Goal: Information Seeking & Learning: Learn about a topic

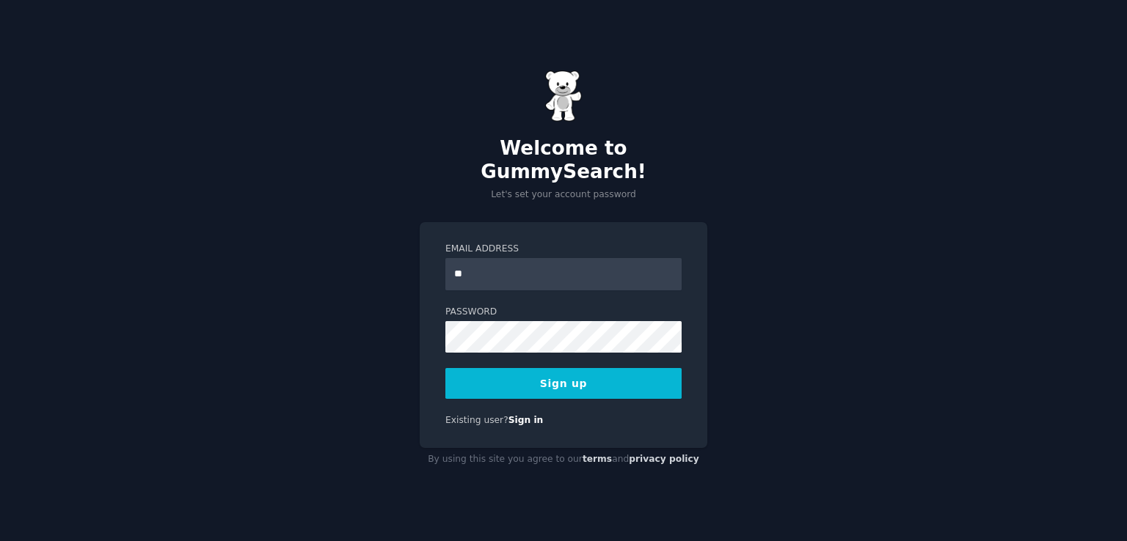
type input "**********"
click at [610, 368] on button "Sign up" at bounding box center [563, 383] width 236 height 31
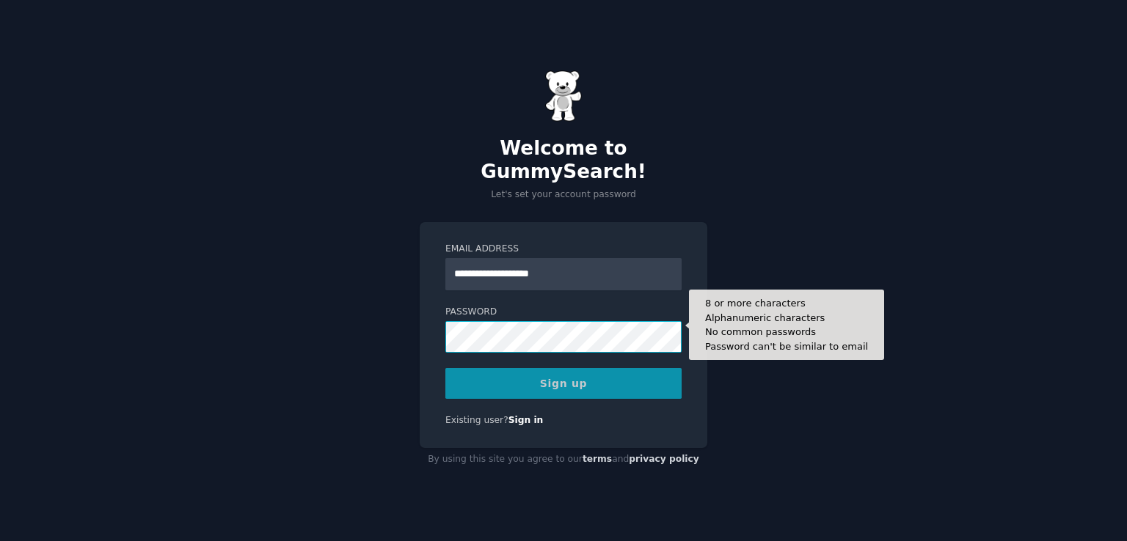
click at [598, 324] on div "Password 8 or more characters Alphanumeric characters No common passwords Passw…" at bounding box center [563, 330] width 236 height 48
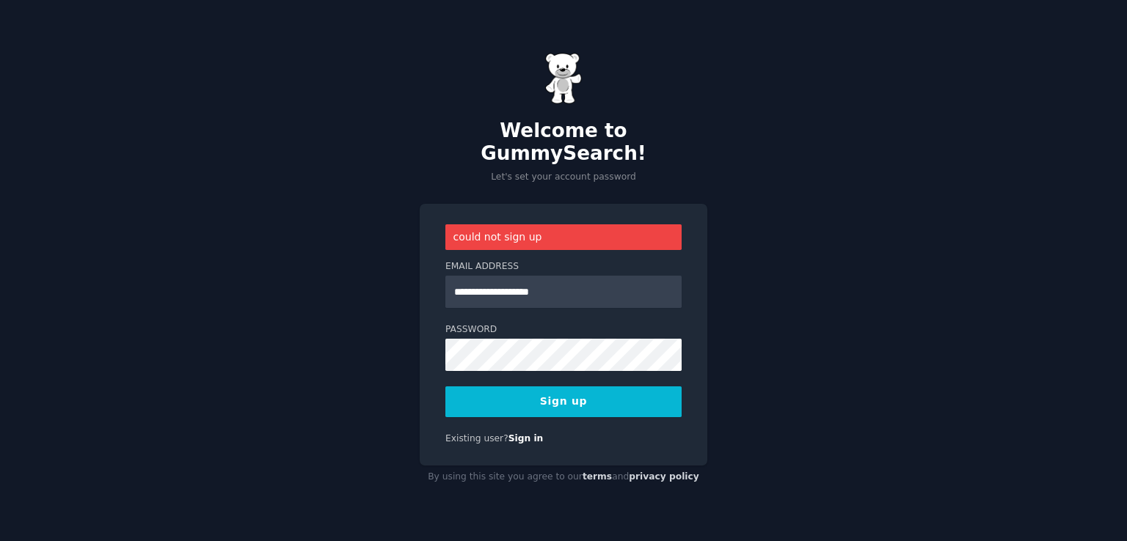
click at [464, 400] on button "Sign up" at bounding box center [563, 402] width 236 height 31
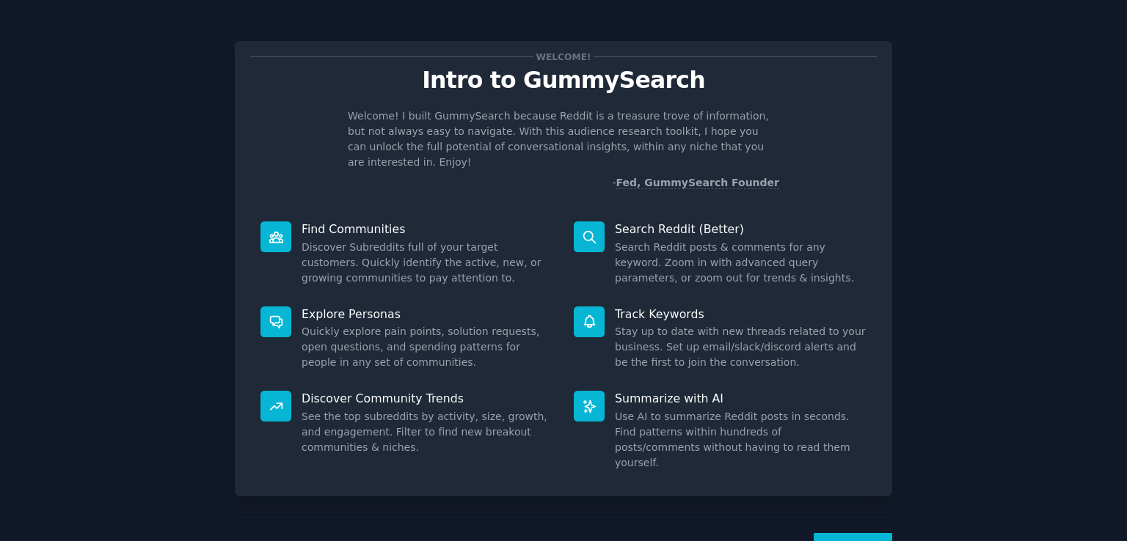
click at [845, 533] on button "Next" at bounding box center [852, 551] width 78 height 36
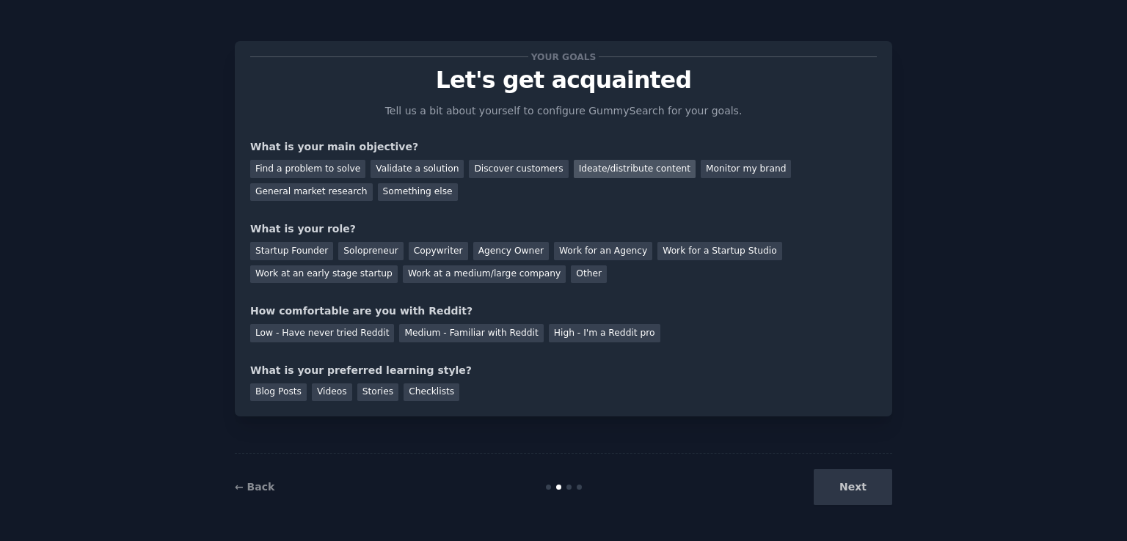
click at [578, 167] on div "Ideate/distribute content" at bounding box center [635, 169] width 122 height 18
click at [518, 165] on div "Discover customers" at bounding box center [518, 169] width 99 height 18
click at [373, 183] on div "General market research" at bounding box center [311, 192] width 122 height 18
click at [579, 255] on div "Work for an Agency" at bounding box center [603, 251] width 98 height 18
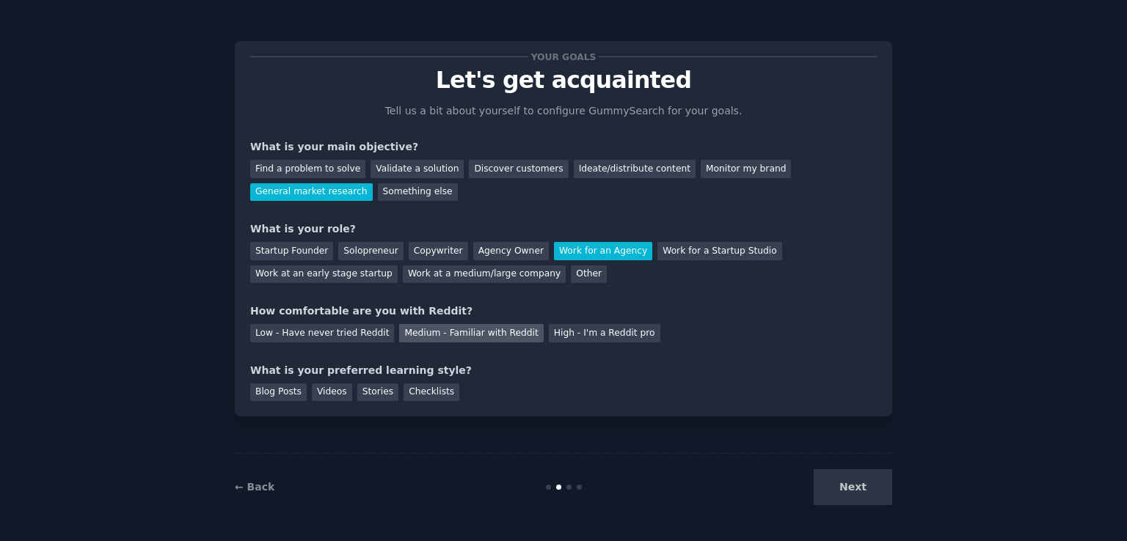
click at [442, 335] on div "Medium - Familiar with Reddit" at bounding box center [471, 333] width 144 height 18
click at [293, 391] on div "Blog Posts" at bounding box center [278, 393] width 56 height 18
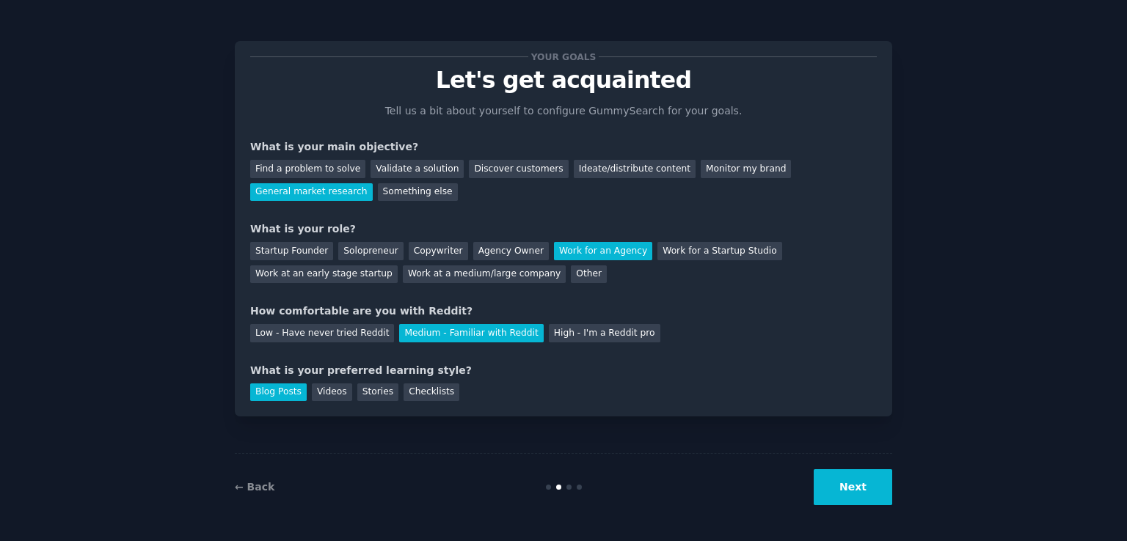
click at [843, 485] on button "Next" at bounding box center [852, 487] width 78 height 36
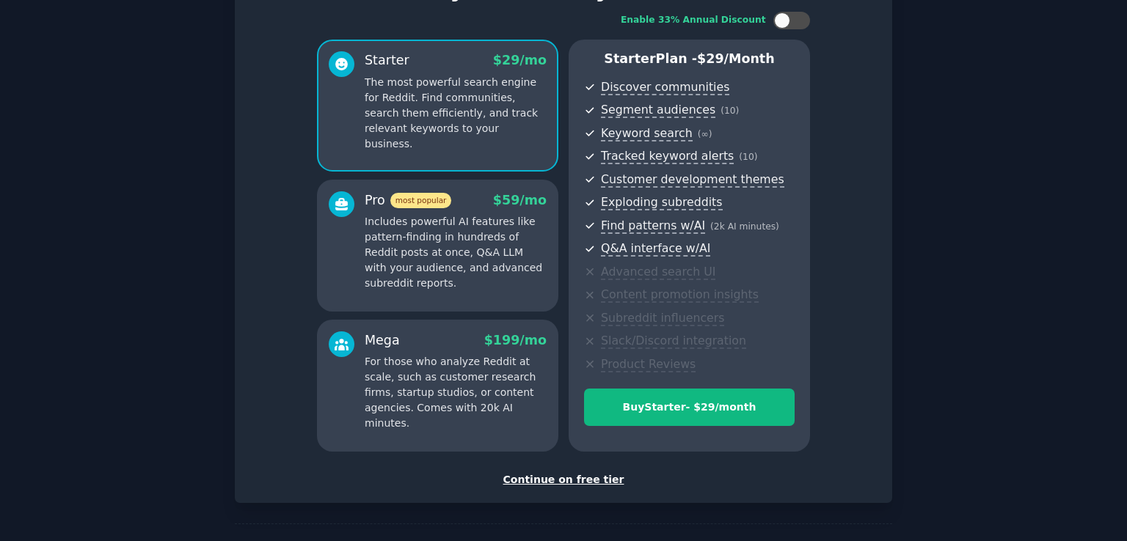
scroll to position [141, 0]
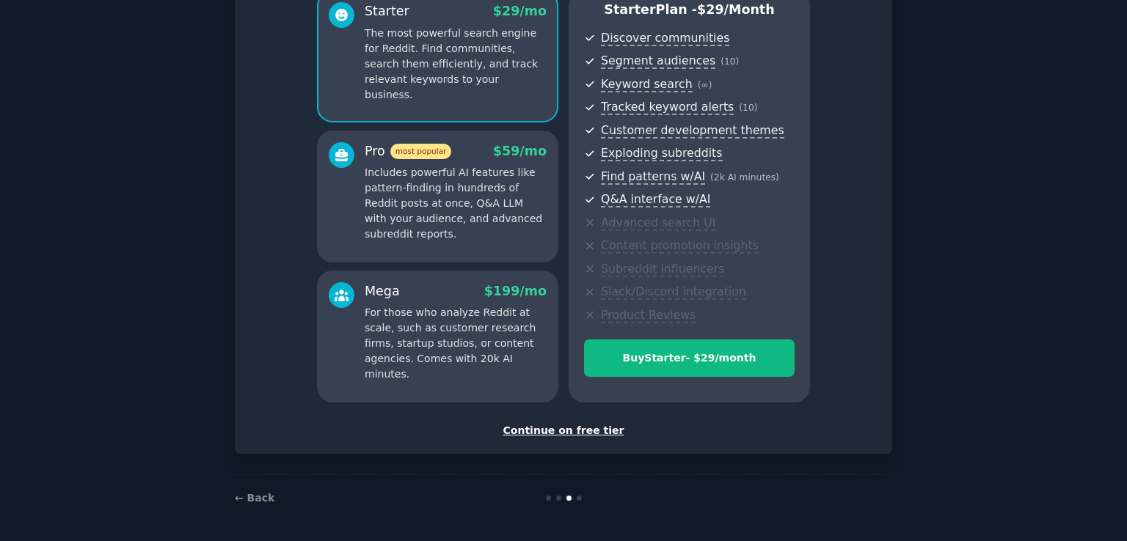
click at [566, 430] on div "Continue on free tier" at bounding box center [563, 430] width 626 height 15
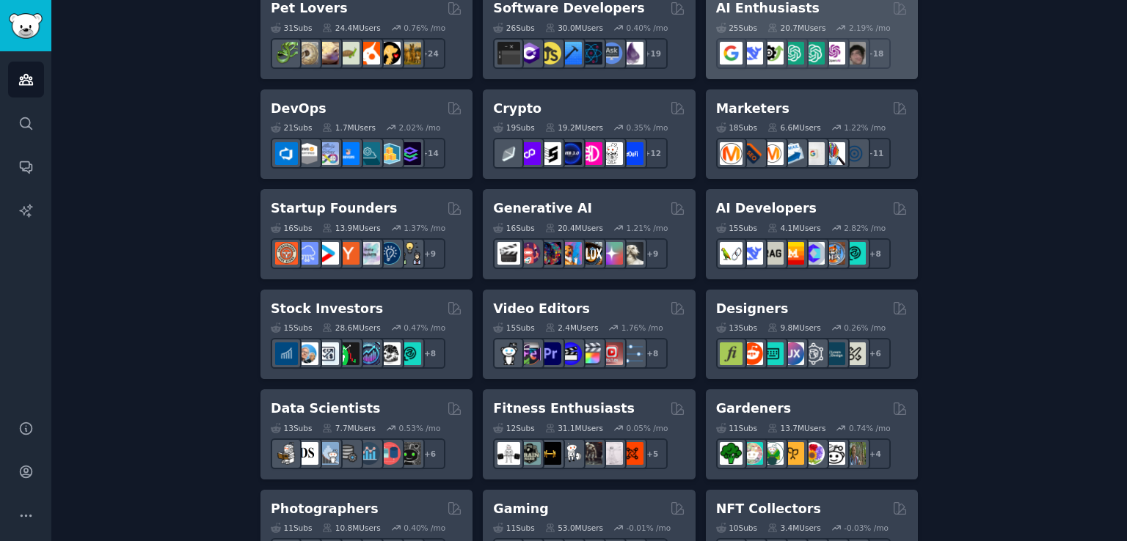
scroll to position [296, 0]
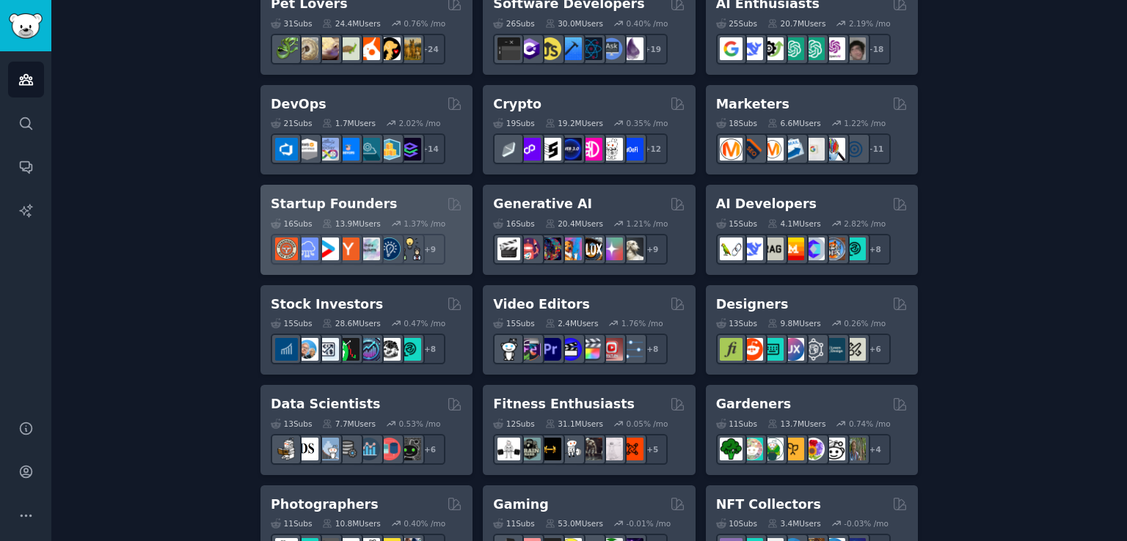
click at [367, 206] on h2 "Startup Founders" at bounding box center [334, 204] width 126 height 18
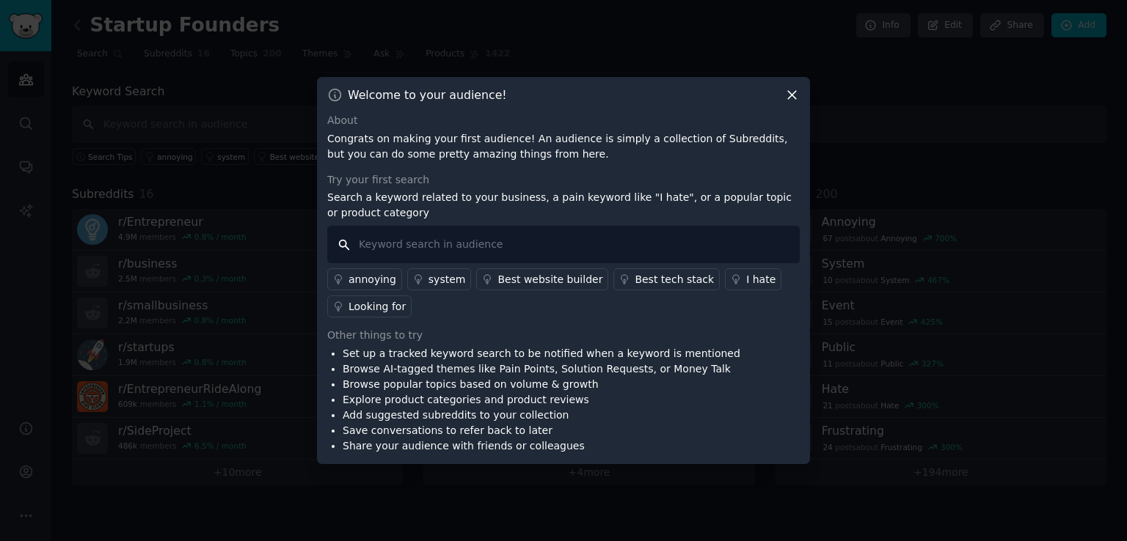
click at [493, 238] on input "text" at bounding box center [563, 244] width 472 height 37
type input "lead generation"
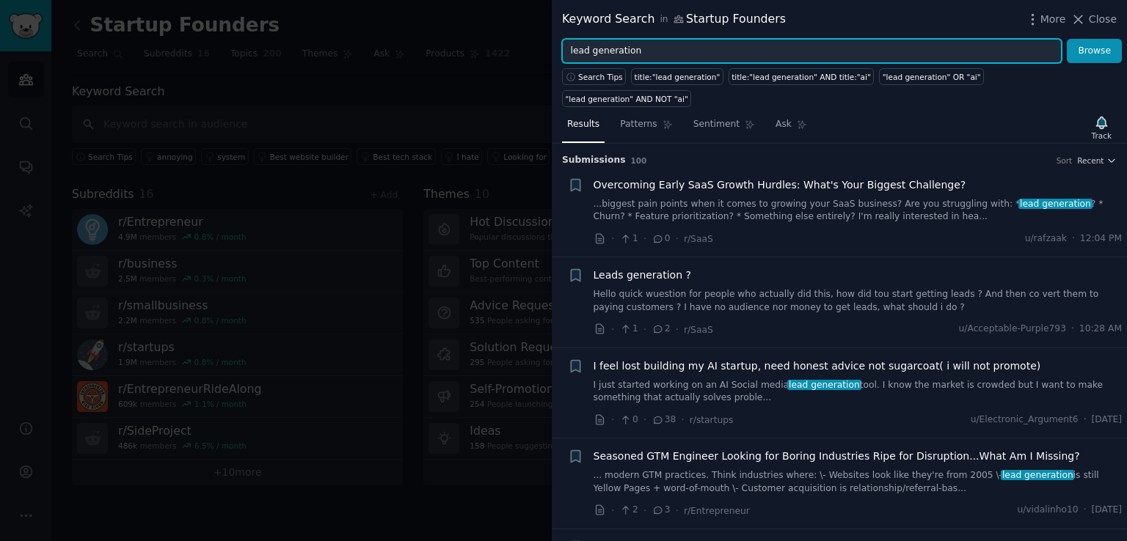
click at [689, 52] on input "lead generation" at bounding box center [811, 51] width 499 height 25
type input "l"
type input "Lead Gen System"
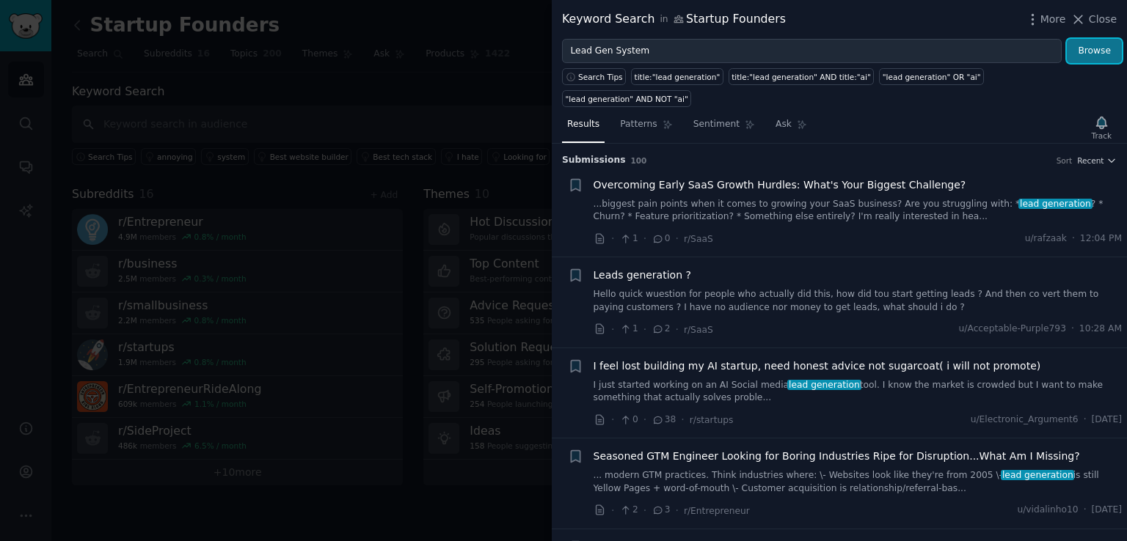
click at [1101, 61] on button "Browse" at bounding box center [1093, 51] width 55 height 25
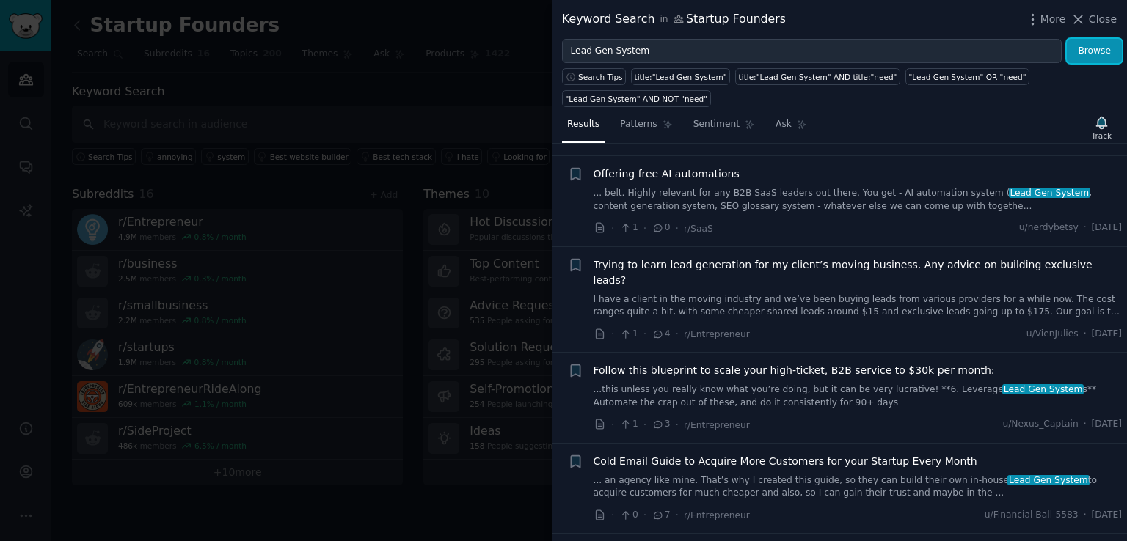
scroll to position [681, 0]
click at [842, 293] on link "I have a client in the moving industry and we’ve been buying leads from various…" at bounding box center [857, 306] width 529 height 26
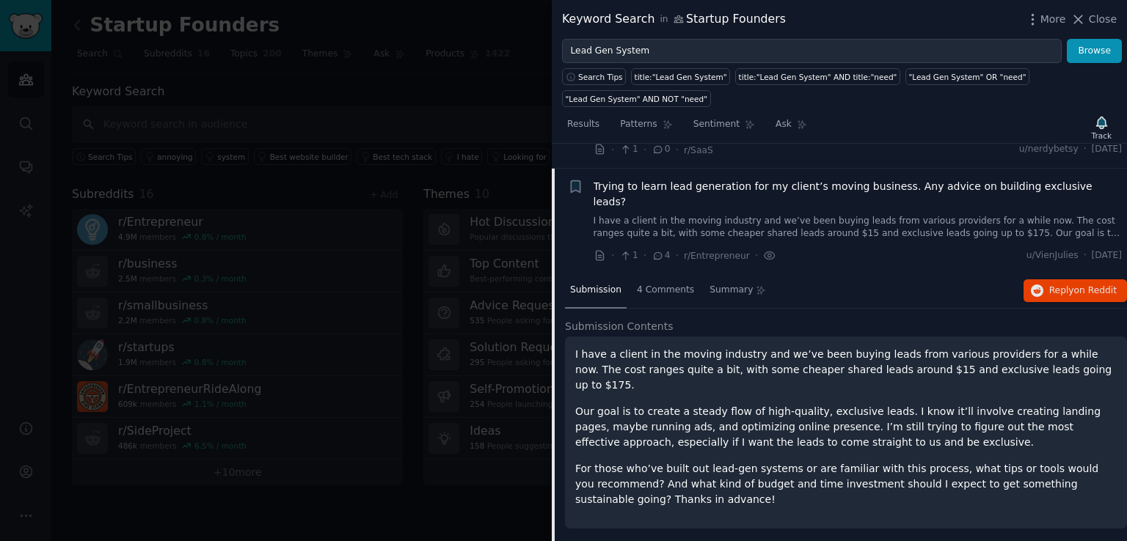
scroll to position [766, 0]
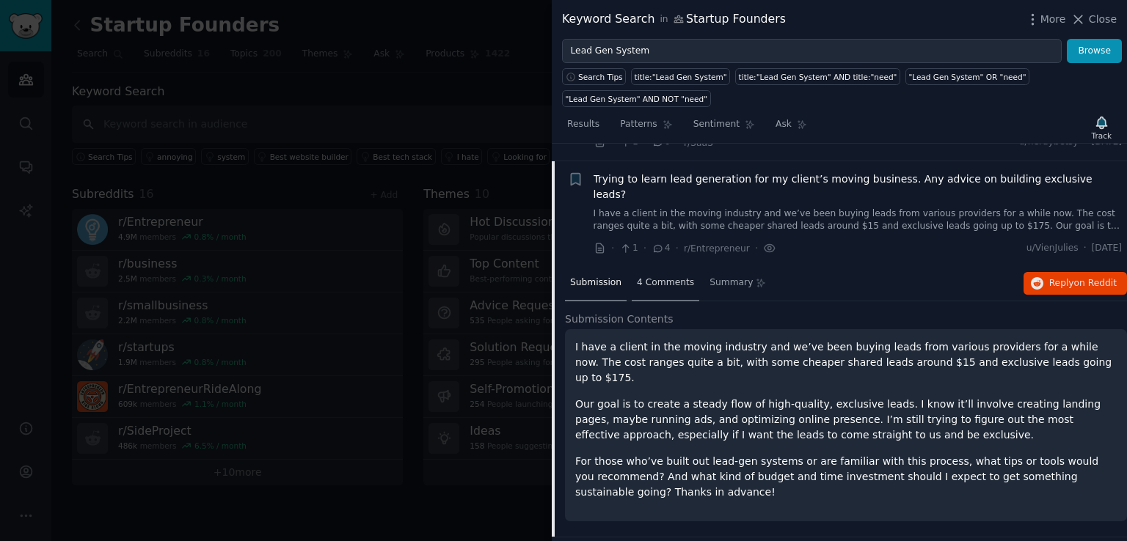
click at [653, 277] on span "4 Comments" at bounding box center [665, 283] width 57 height 13
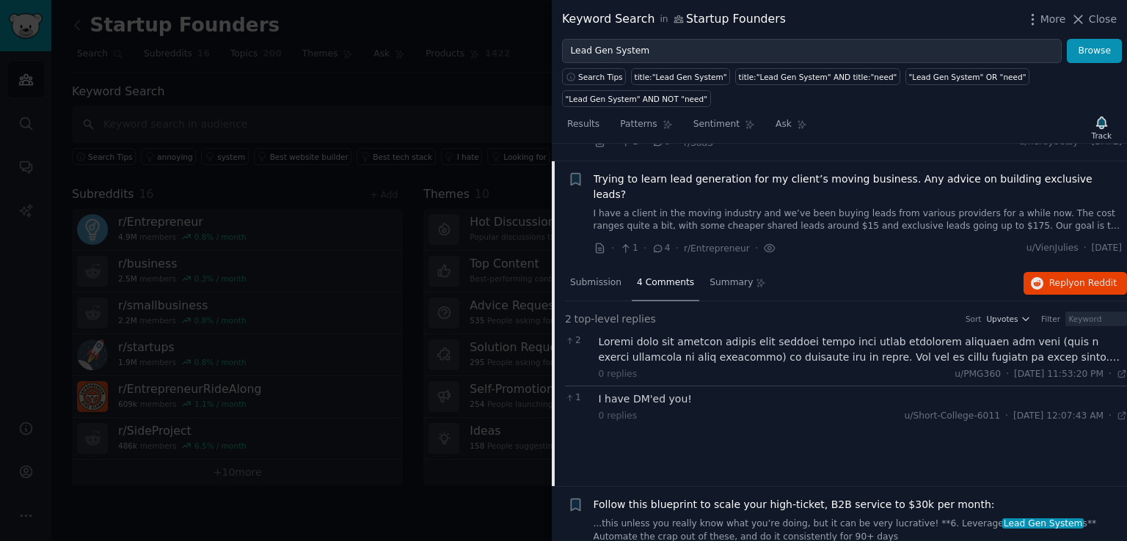
click at [1023, 334] on div at bounding box center [863, 349] width 529 height 31
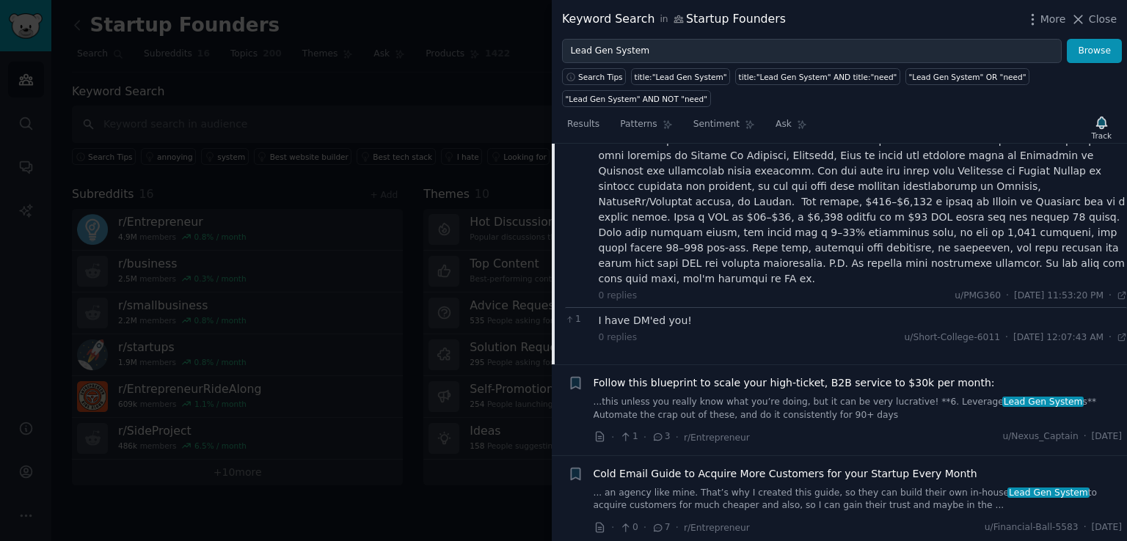
scroll to position [1106, 0]
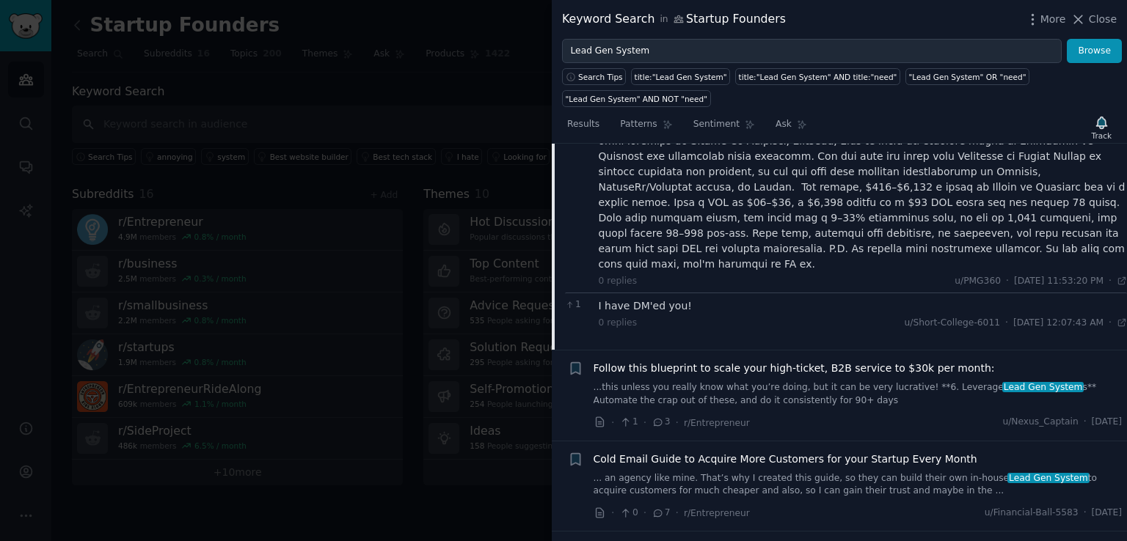
click at [742, 381] on link "...this unless you really know what you’re doing, but it can be very lucrative!…" at bounding box center [857, 394] width 529 height 26
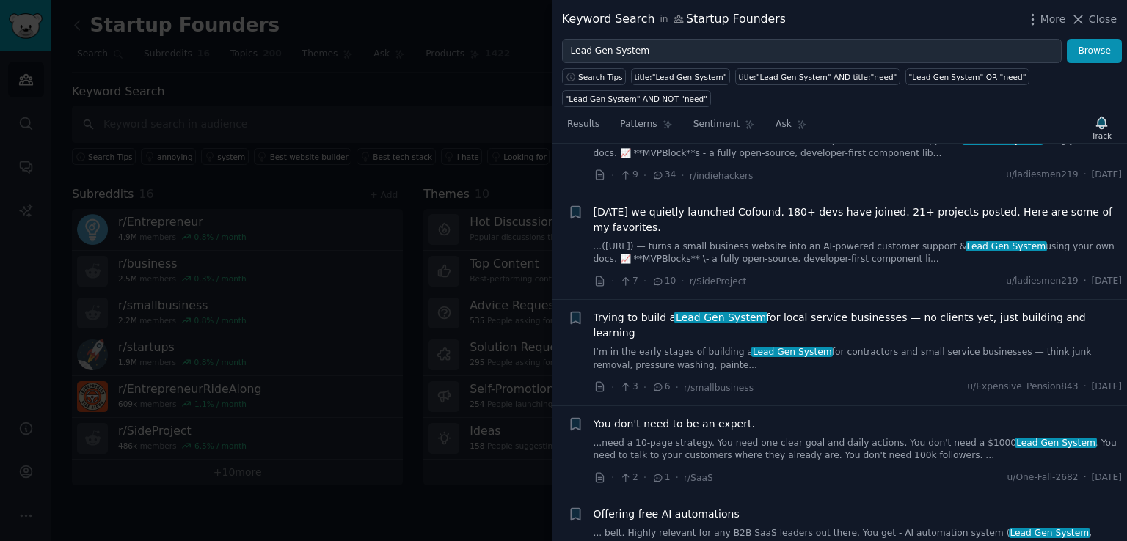
scroll to position [342, 0]
click at [890, 345] on link "I’m in the early stages of building a Lead Gen System for contractors and small…" at bounding box center [857, 358] width 529 height 26
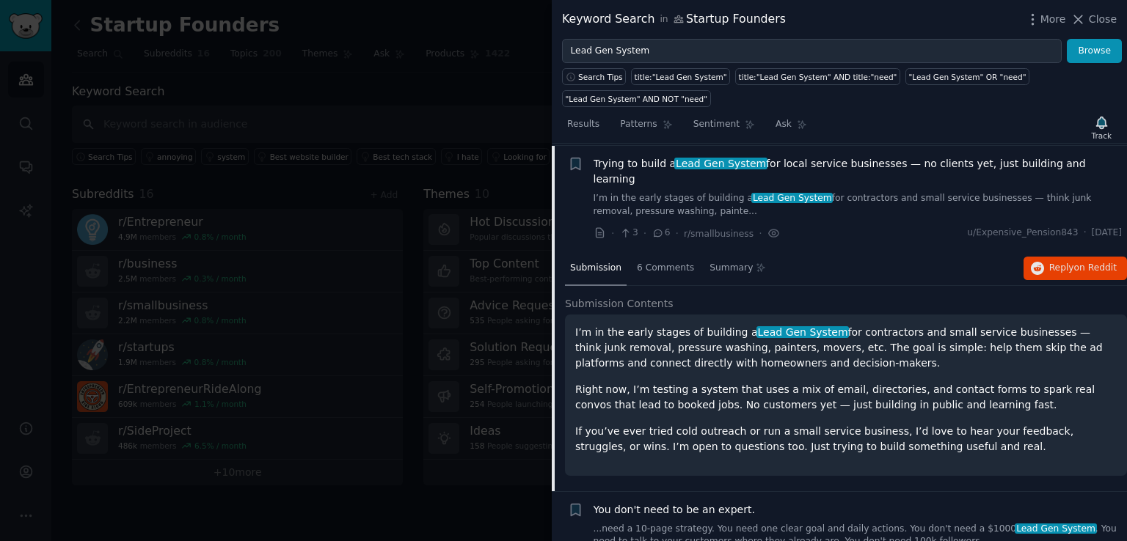
scroll to position [496, 0]
click at [670, 250] on div "6 Comments" at bounding box center [665, 267] width 67 height 35
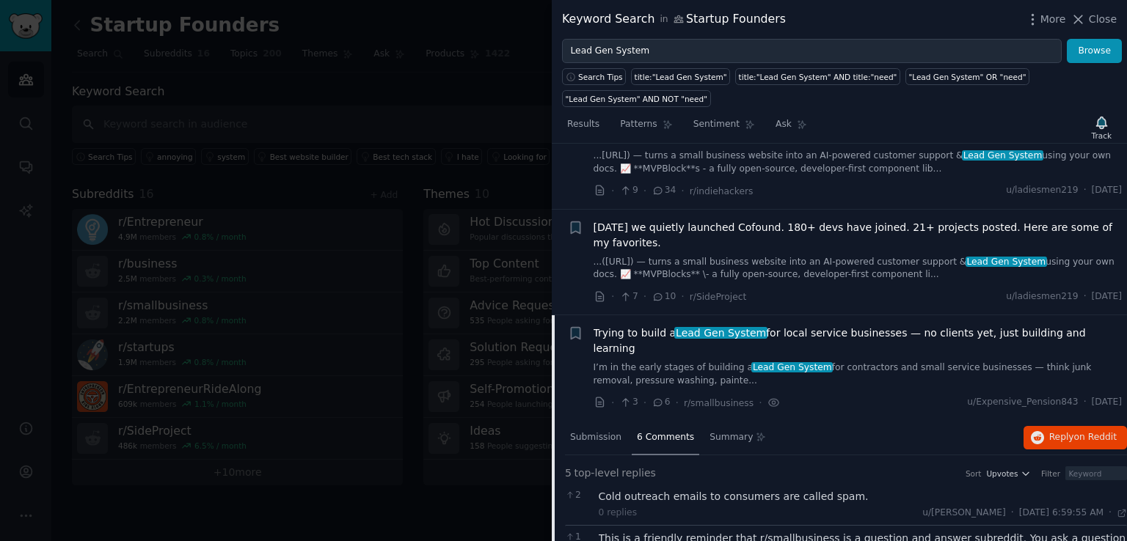
scroll to position [316, 0]
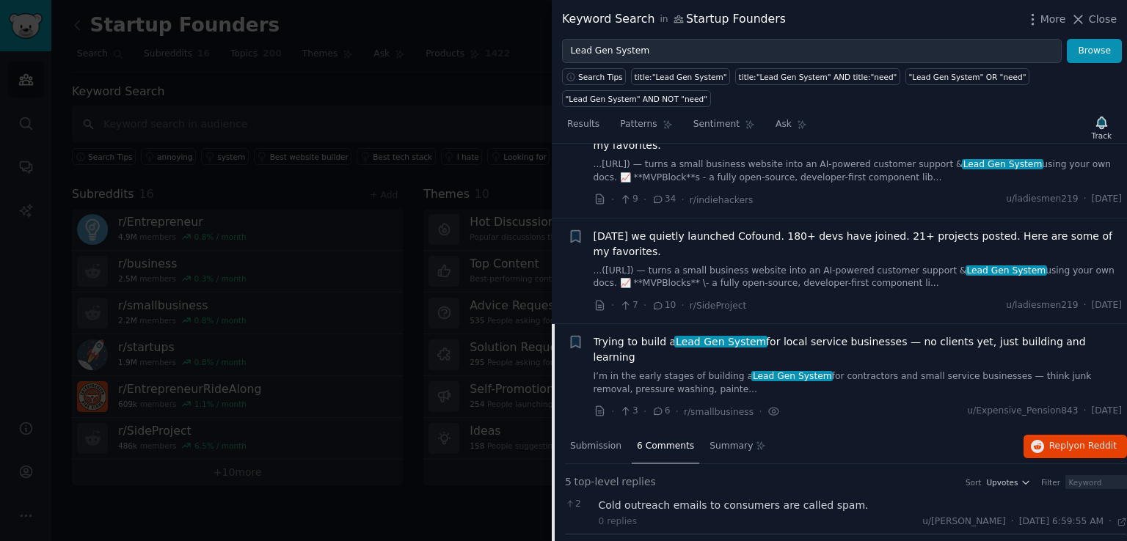
click at [659, 370] on link "I’m in the early stages of building a Lead Gen System for contractors and small…" at bounding box center [857, 383] width 529 height 26
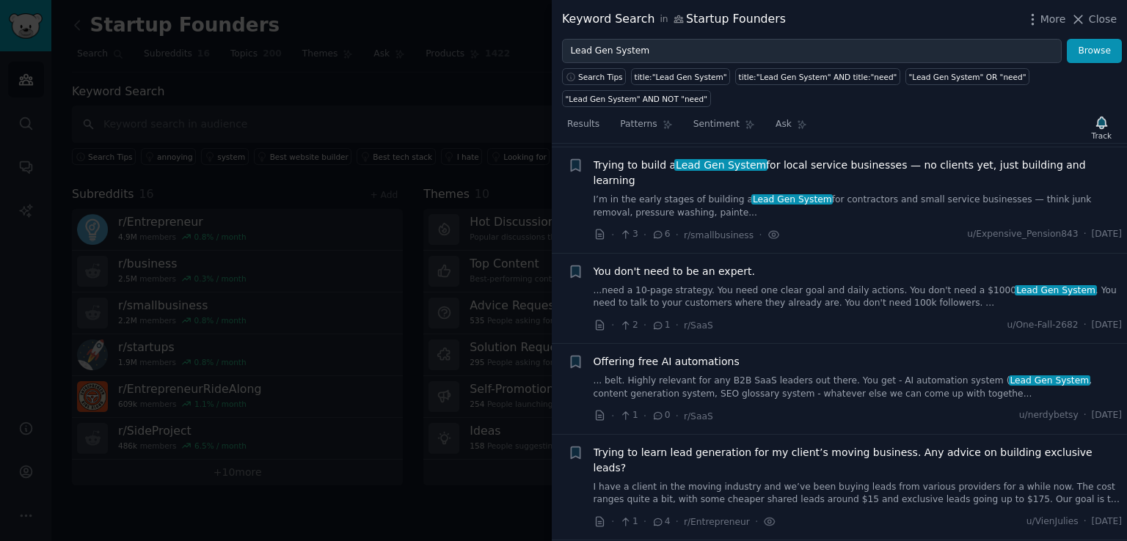
scroll to position [496, 0]
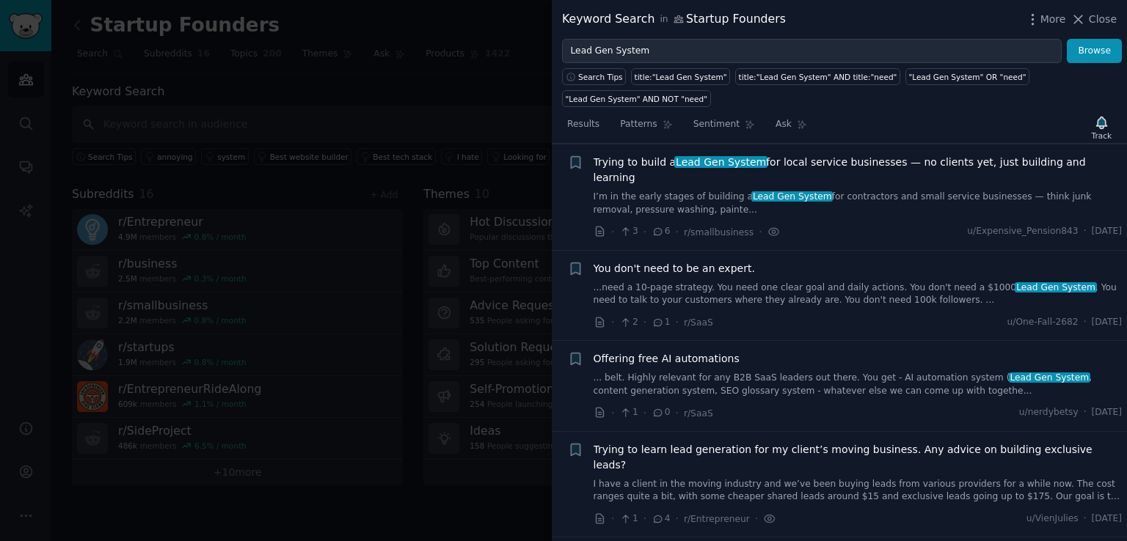
click at [659, 191] on link "I’m in the early stages of building a Lead Gen System for contractors and small…" at bounding box center [857, 204] width 529 height 26
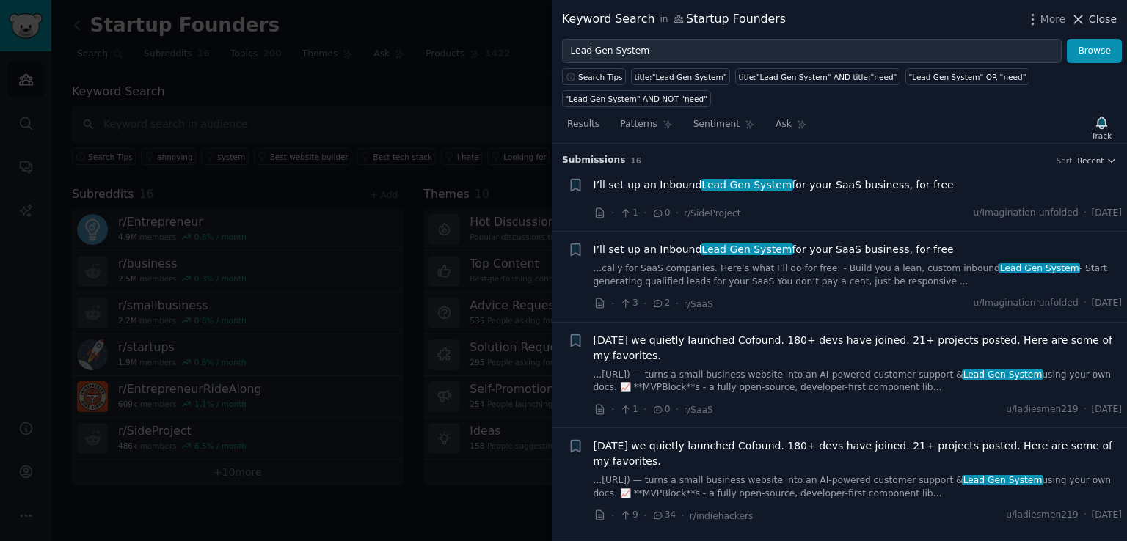
click at [1086, 18] on icon at bounding box center [1077, 19] width 15 height 15
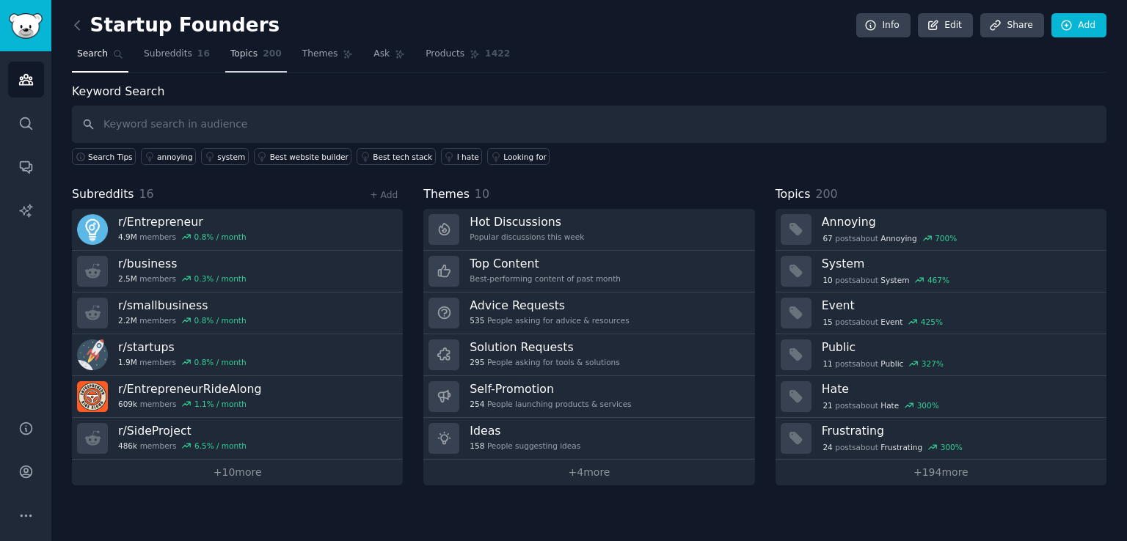
click at [230, 54] on span "Topics" at bounding box center [243, 54] width 27 height 13
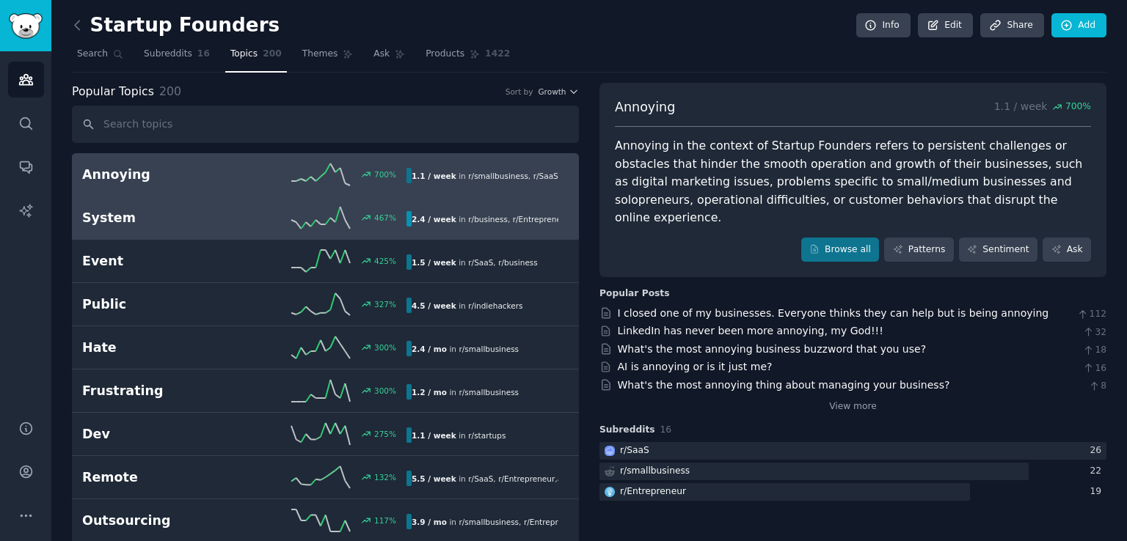
click at [288, 218] on div "467 %" at bounding box center [325, 218] width 162 height 22
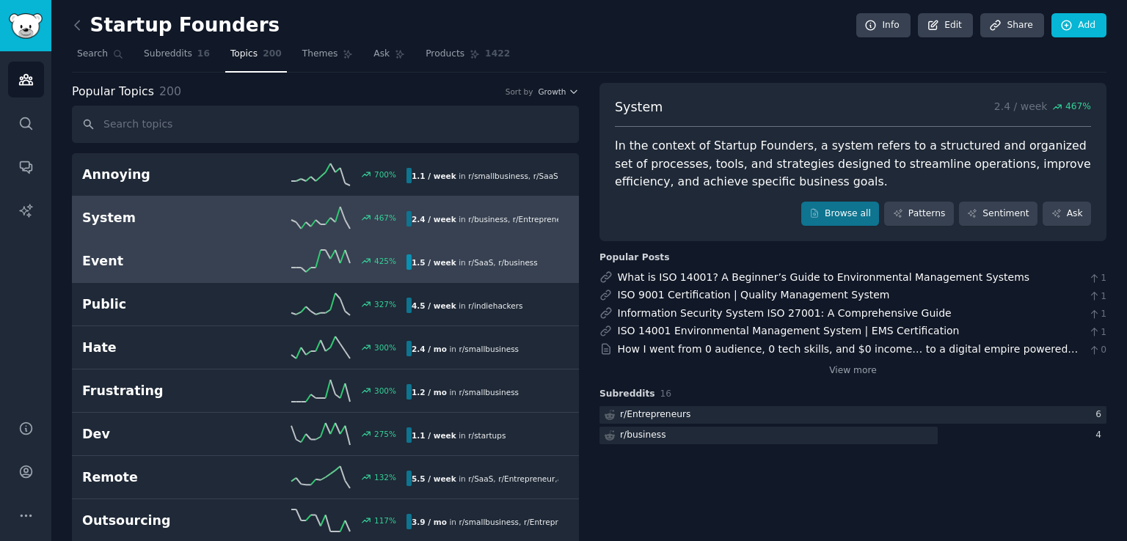
click at [302, 263] on icon at bounding box center [320, 261] width 59 height 22
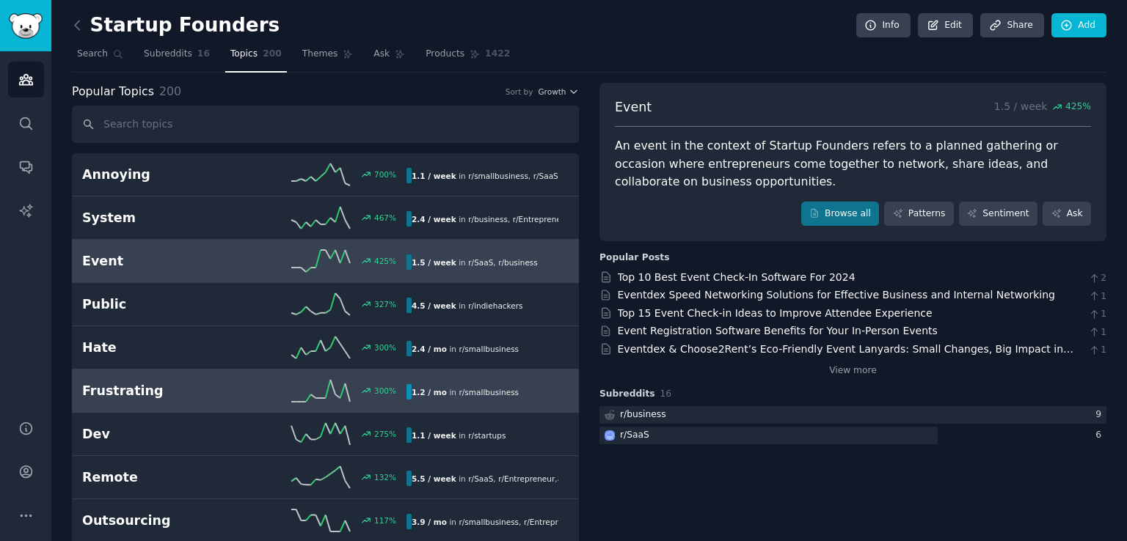
click at [217, 384] on h2 "Frustrating" at bounding box center [163, 391] width 162 height 18
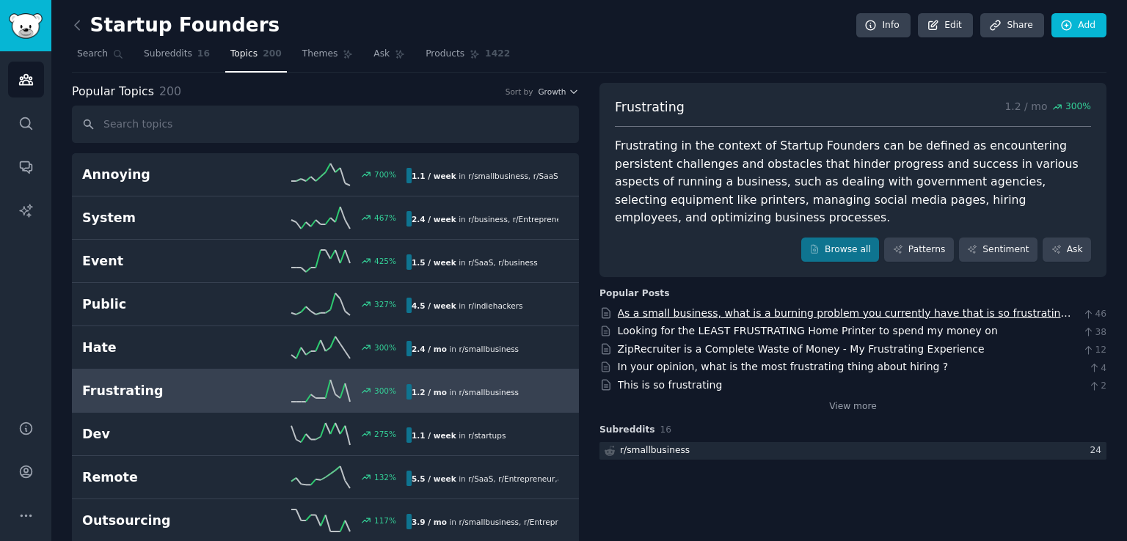
click at [957, 307] on link "As a small business, what is a burning problem you currently have that is so fr…" at bounding box center [844, 320] width 453 height 27
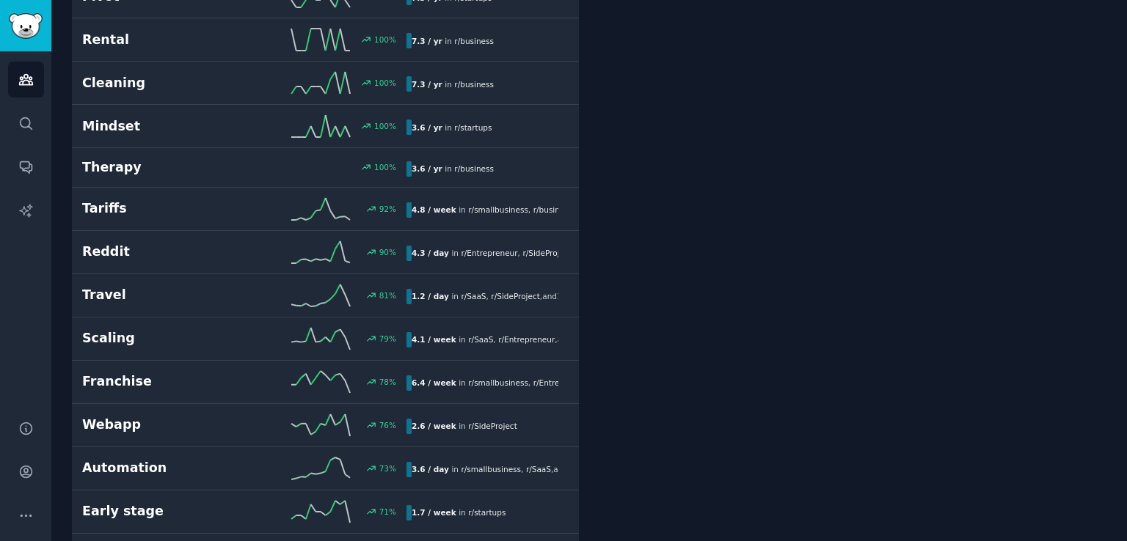
scroll to position [659, 0]
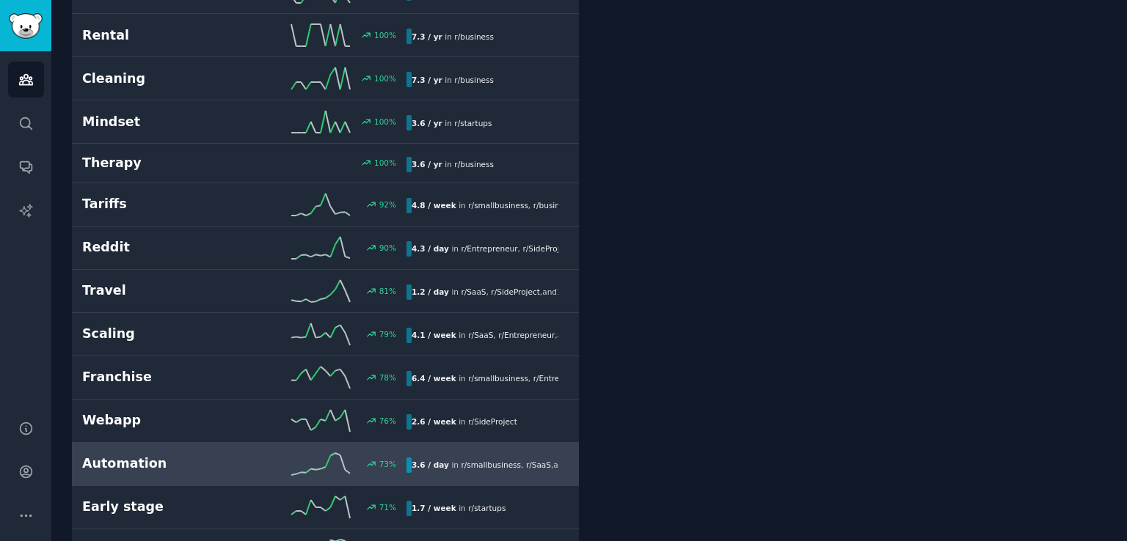
click at [224, 459] on h2 "Automation" at bounding box center [163, 464] width 162 height 18
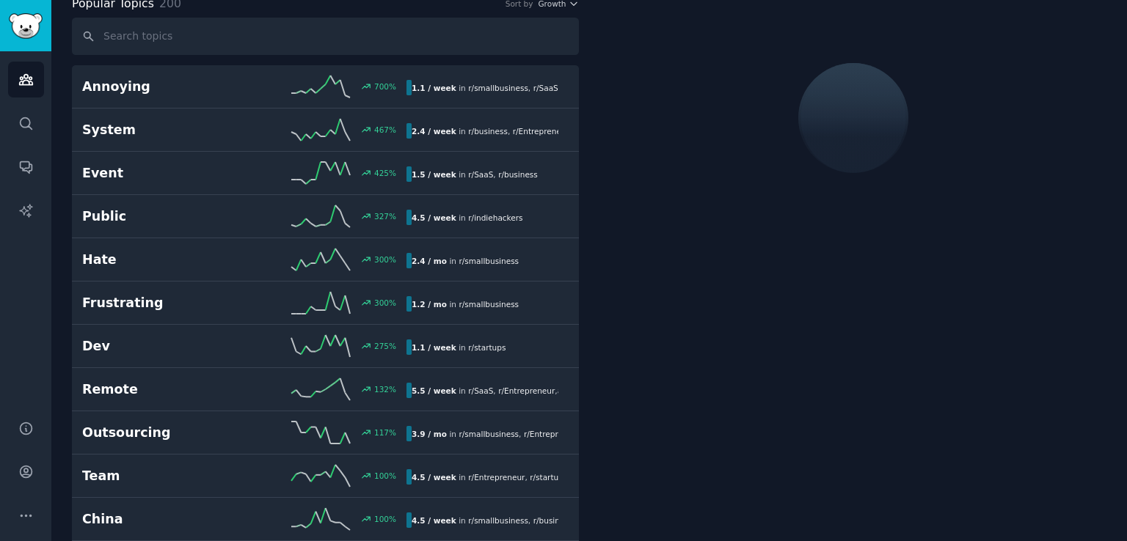
scroll to position [81, 0]
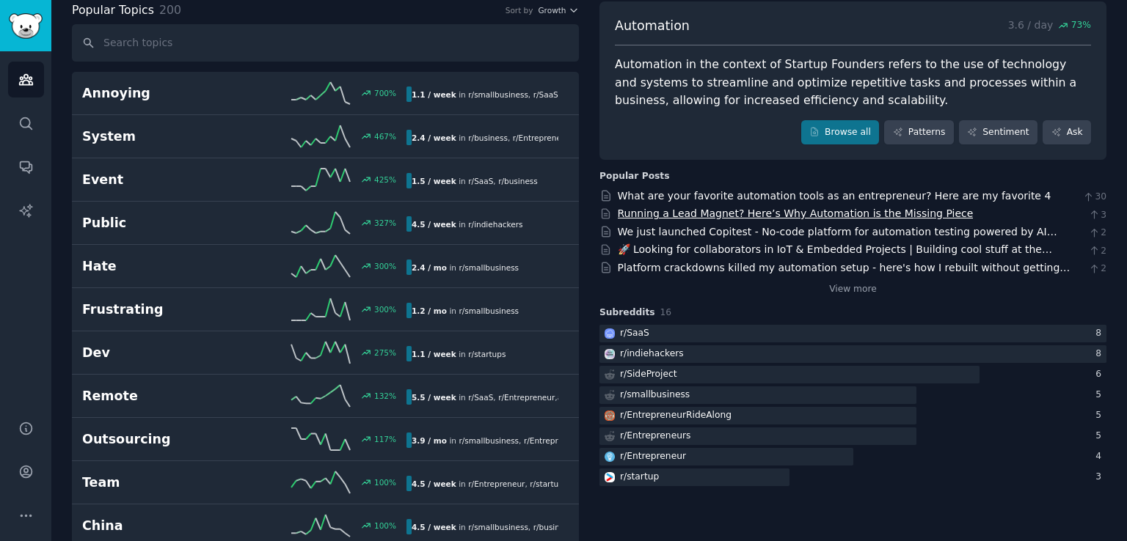
click at [726, 208] on link "Running a Lead Magnet? Here’s Why Automation is the Missing Piece" at bounding box center [796, 214] width 356 height 12
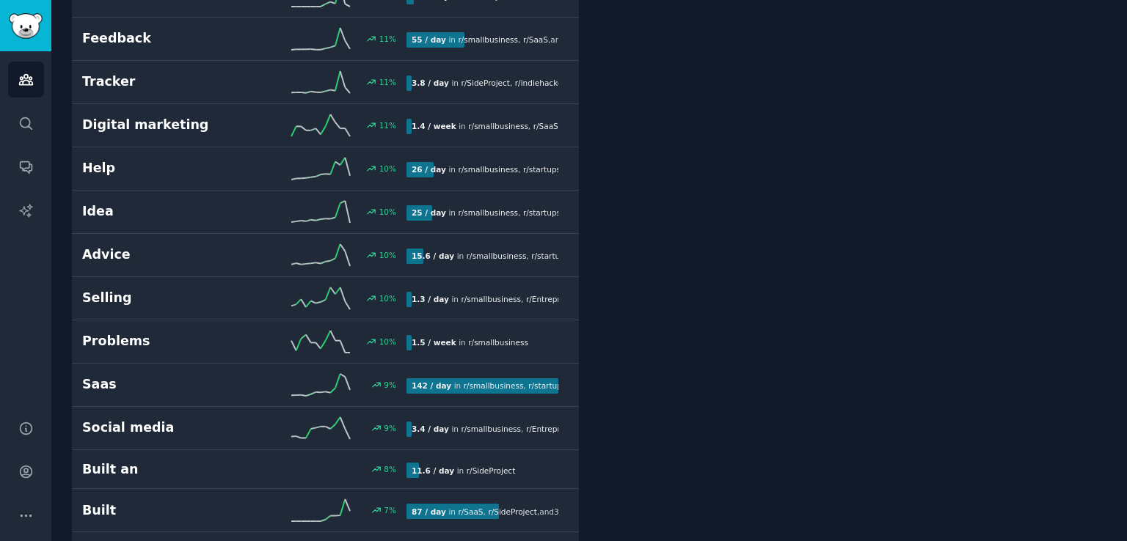
scroll to position [4414, 0]
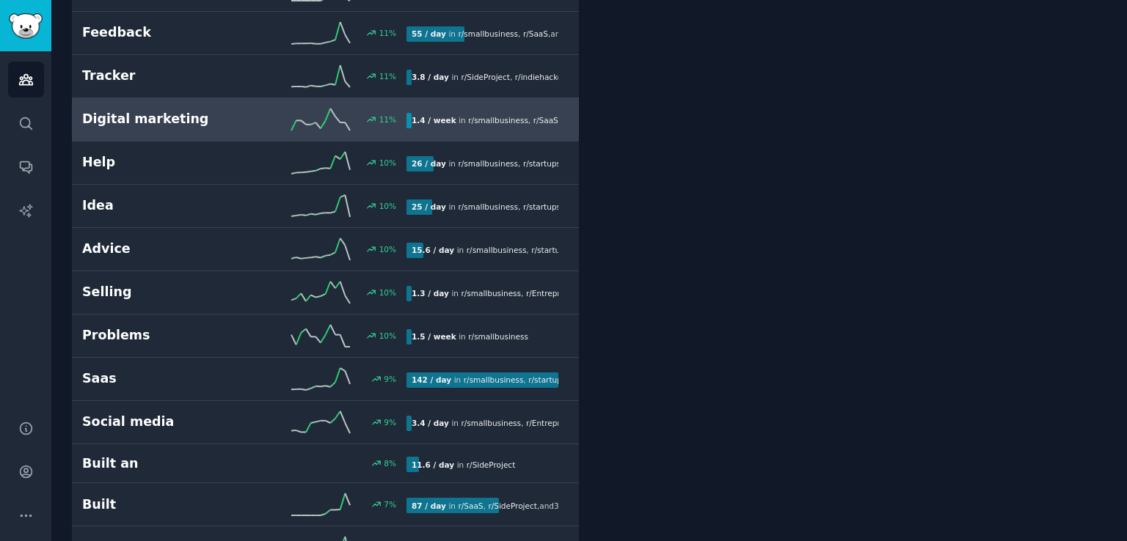
click at [391, 112] on div "11 %" at bounding box center [325, 120] width 162 height 22
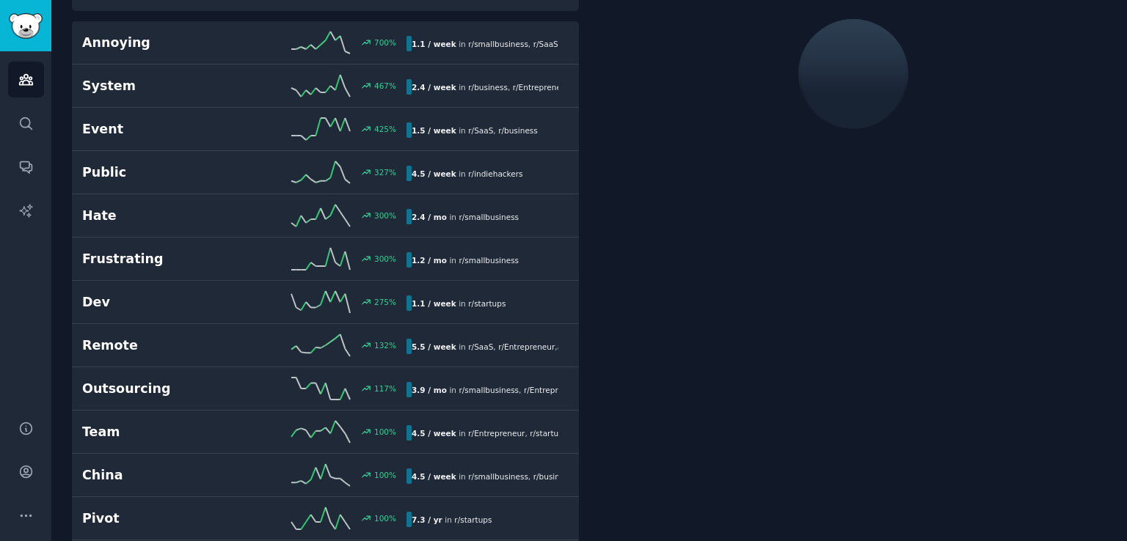
scroll to position [81, 0]
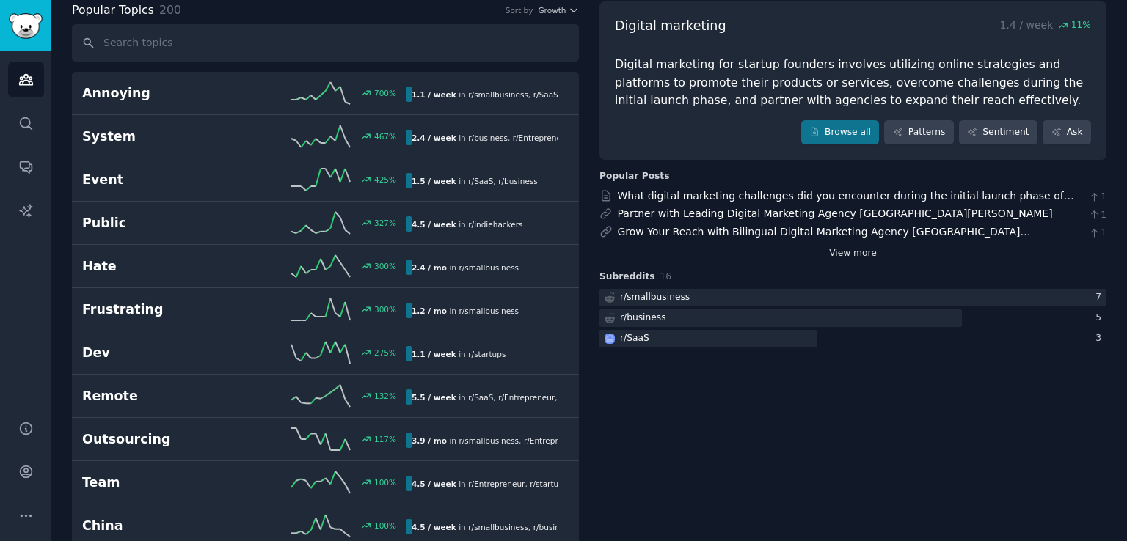
click at [861, 257] on link "View more" at bounding box center [853, 253] width 48 height 13
